Goal: Book appointment/travel/reservation

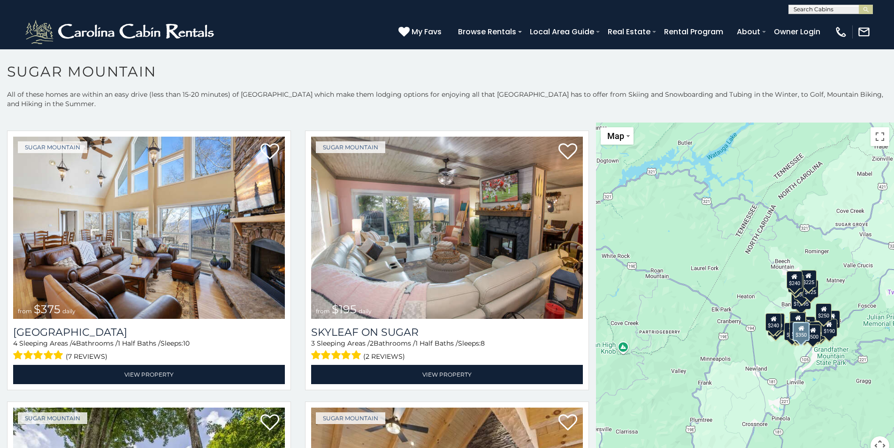
scroll to position [610, 0]
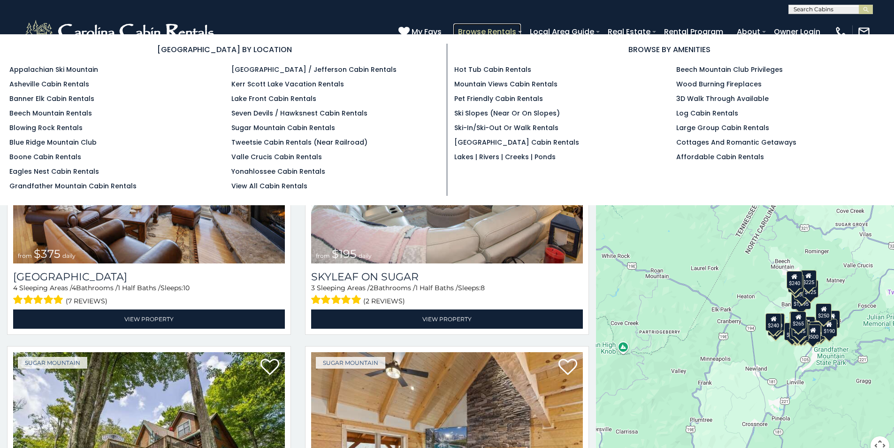
click at [518, 29] on link "Browse Rentals" at bounding box center [487, 31] width 68 height 16
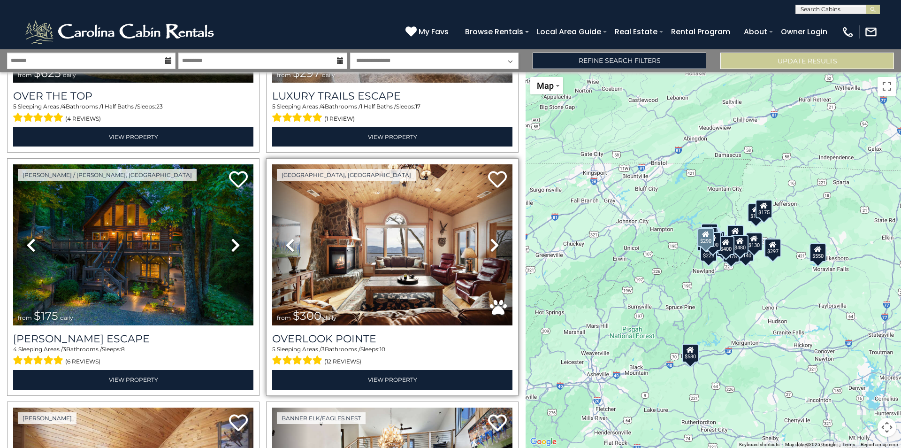
scroll to position [235, 0]
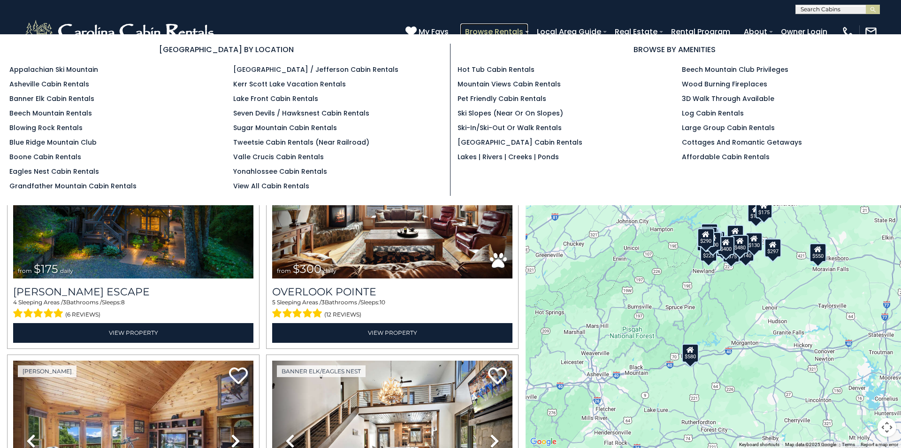
click at [501, 30] on link "Browse Rentals" at bounding box center [495, 31] width 68 height 16
